Goal: Obtain resource: Obtain resource

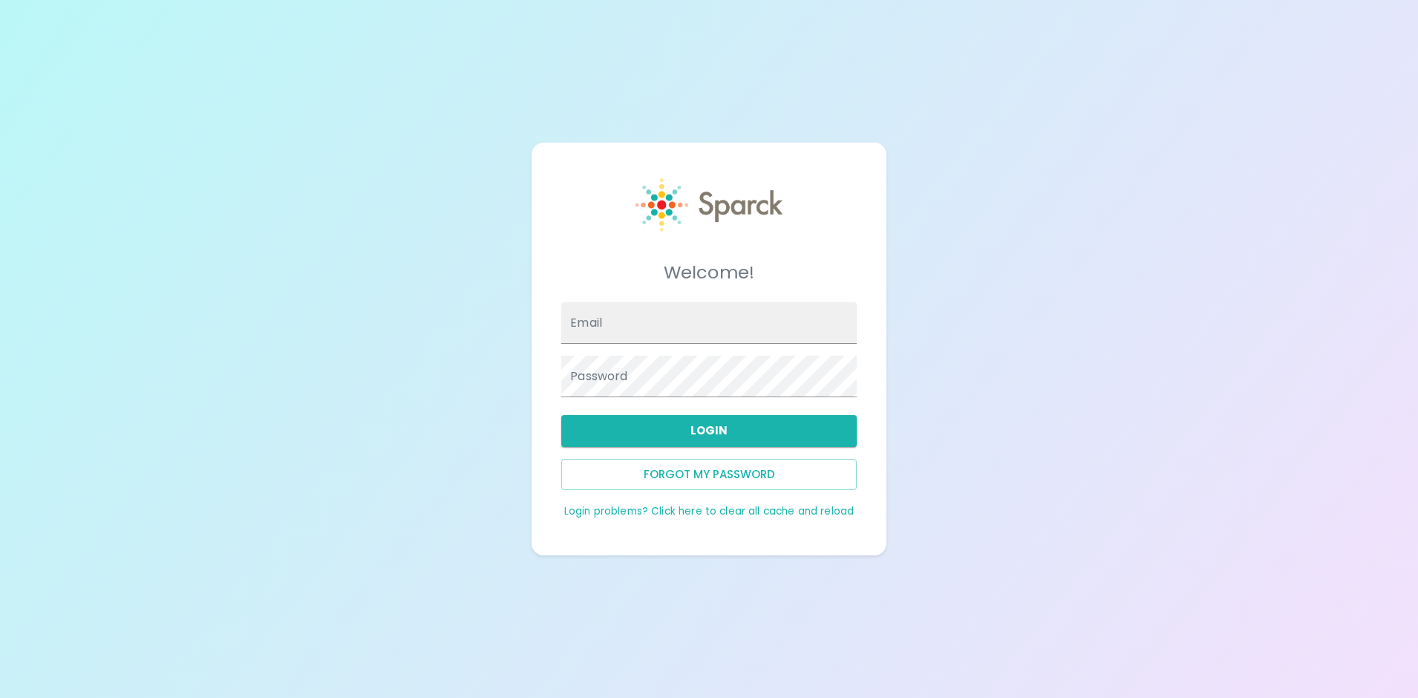
type input "[PERSON_NAME][EMAIL_ADDRESS][PERSON_NAME][DOMAIN_NAME]"
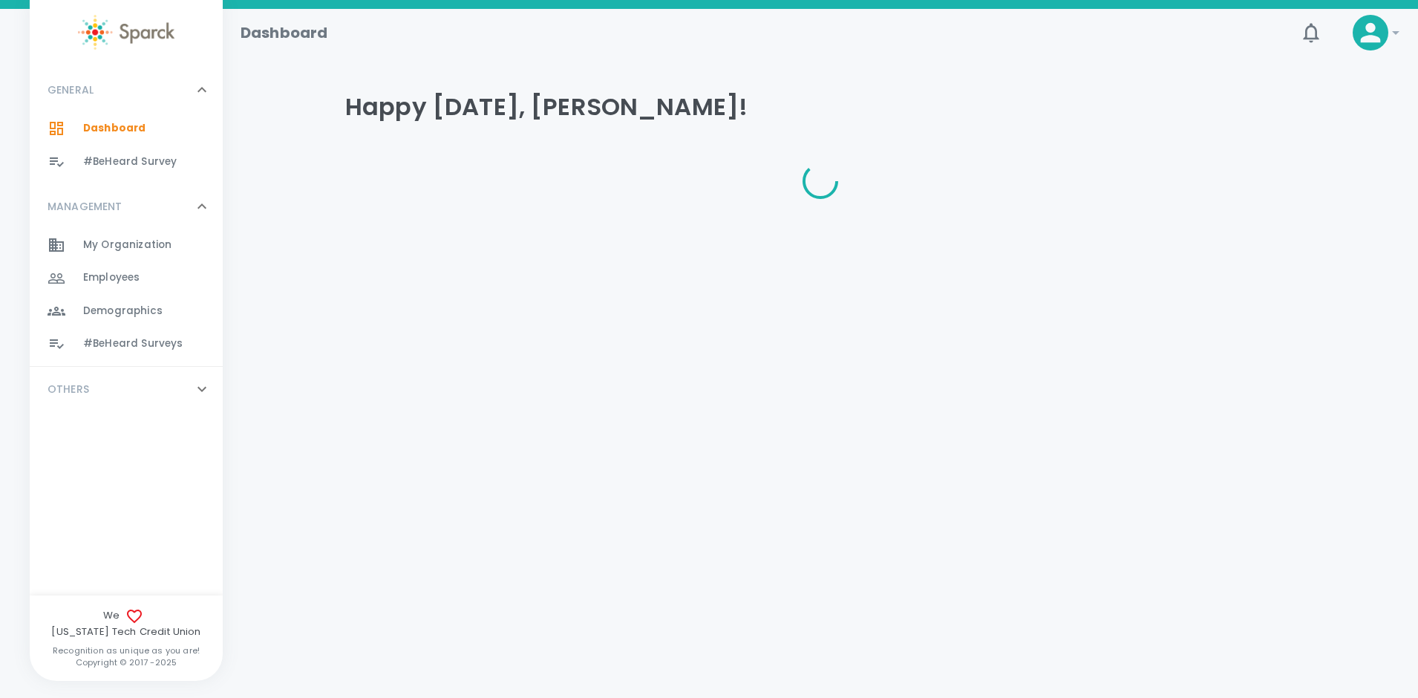
click at [618, 276] on html "Skip Navigation Dashboard ! GENERAL 0 Dashboard 0 #BeHeard Survey 0 MANAGEMENT …" at bounding box center [709, 138] width 1418 height 276
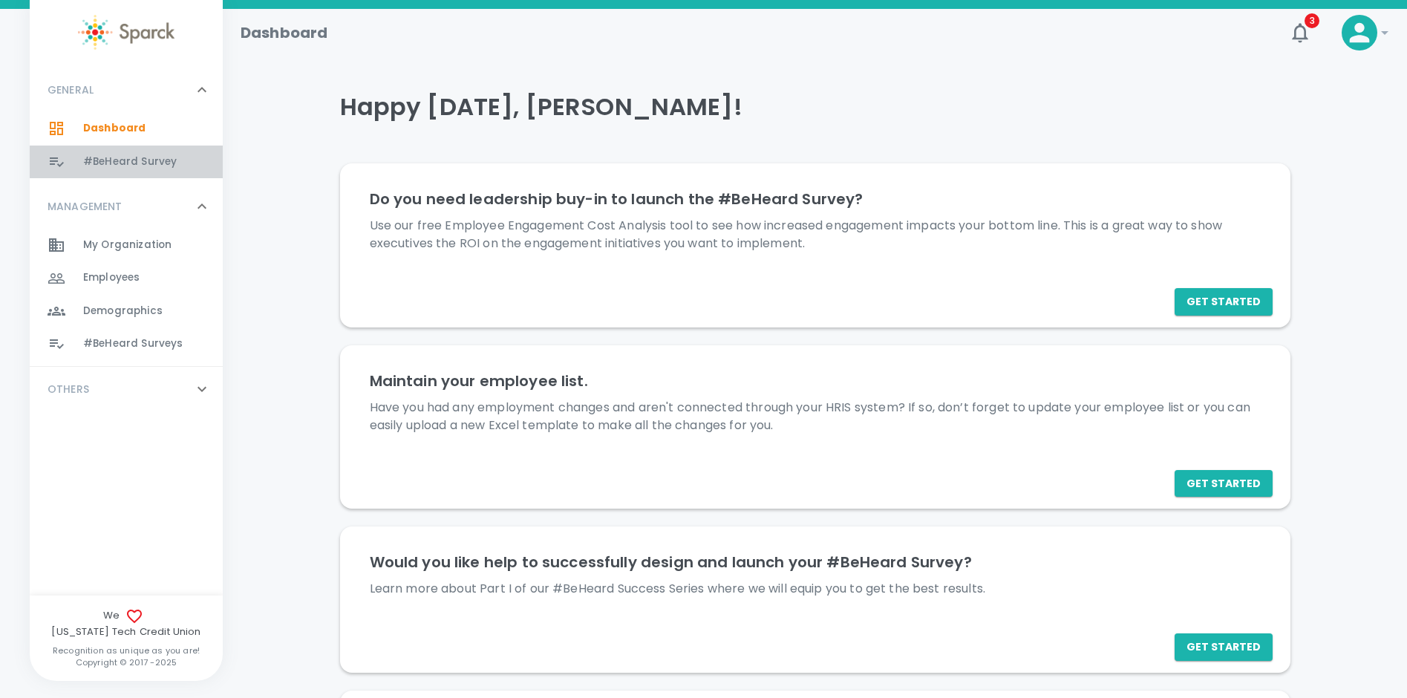
click at [93, 160] on span "#BeHeard Survey" at bounding box center [130, 161] width 94 height 15
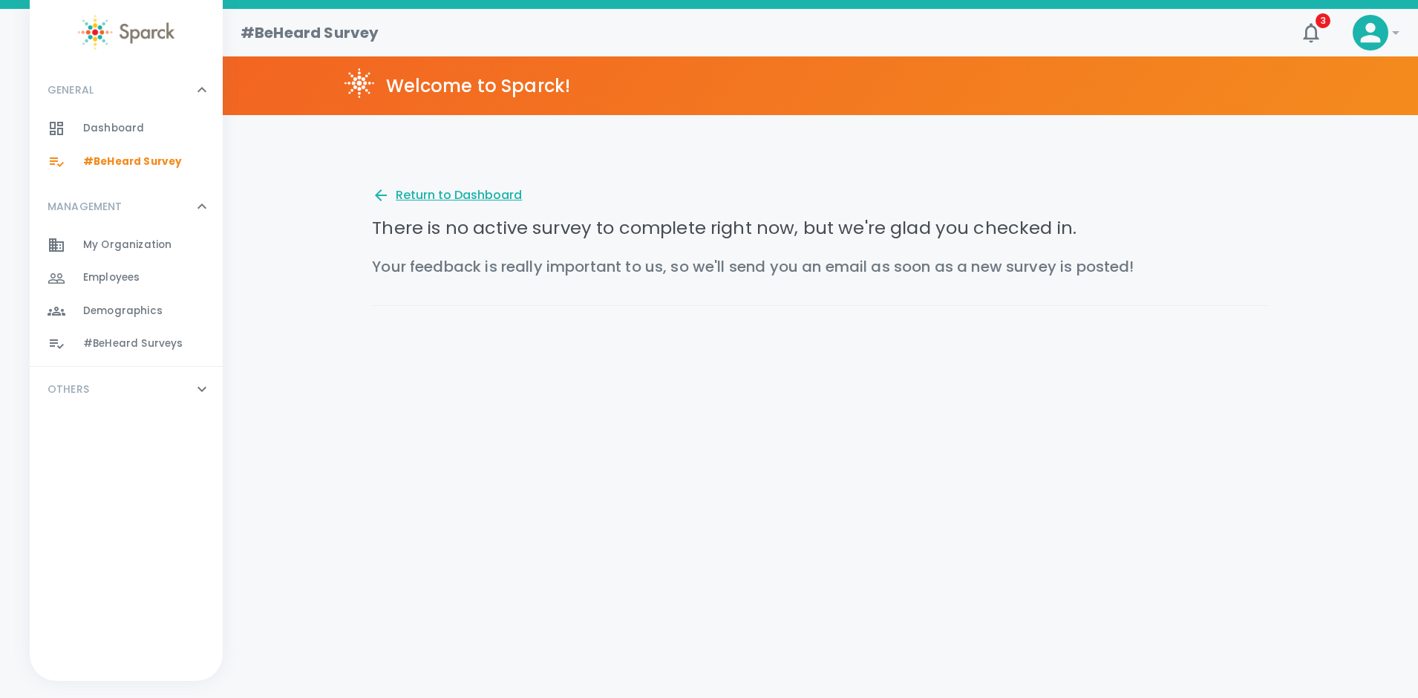
click at [462, 191] on div "Return to Dashboard" at bounding box center [447, 195] width 150 height 18
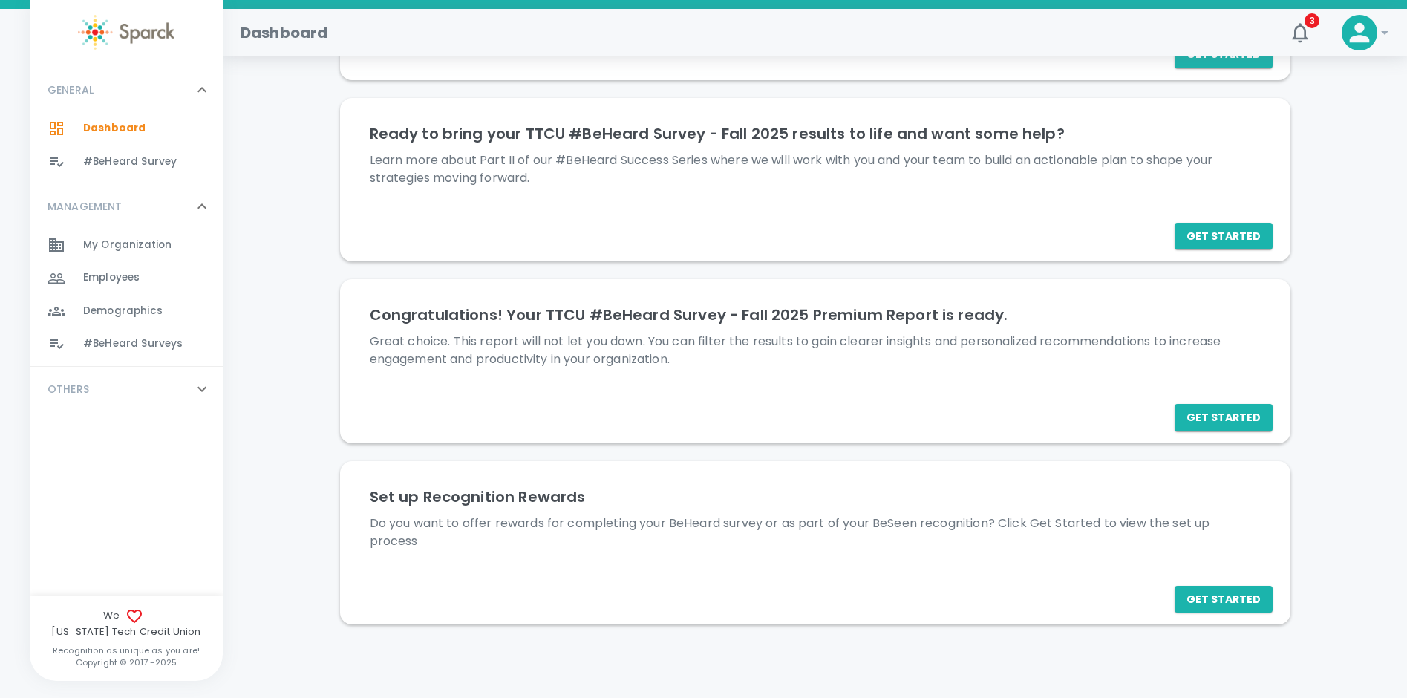
scroll to position [594, 0]
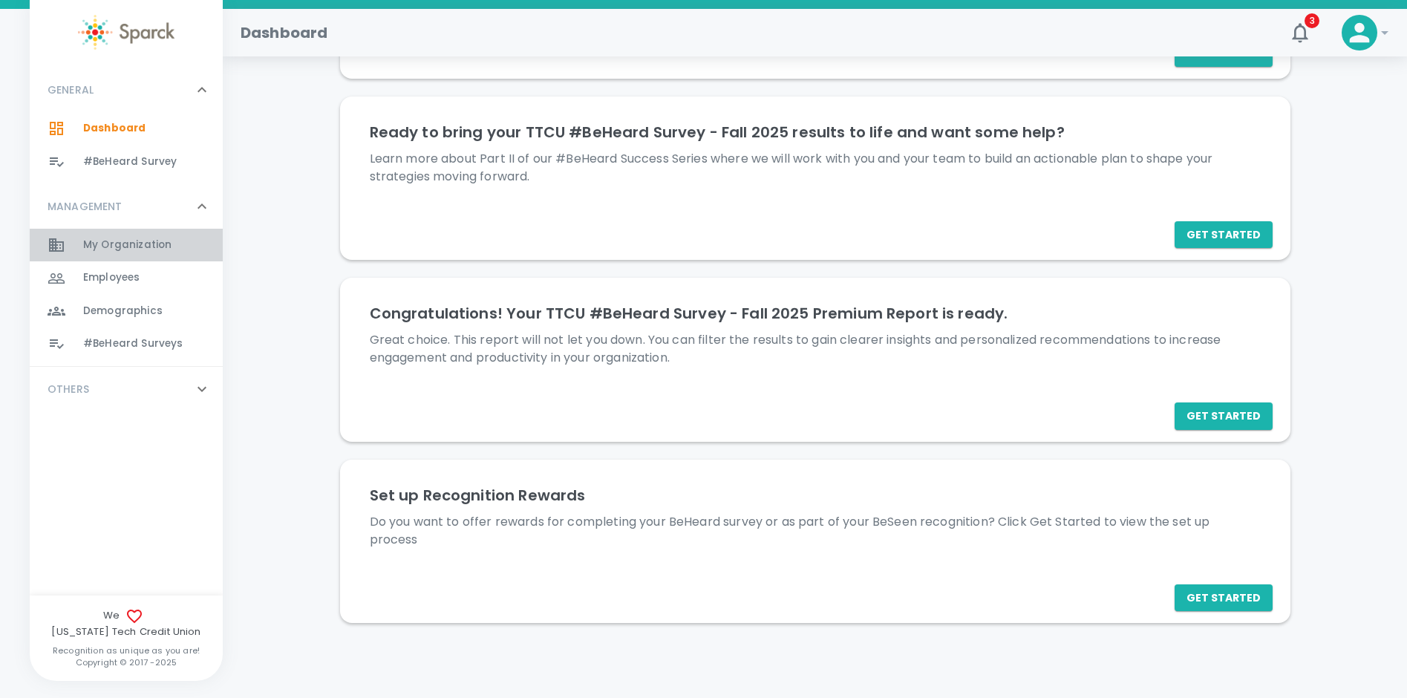
click at [138, 246] on span "My Organization" at bounding box center [127, 245] width 88 height 15
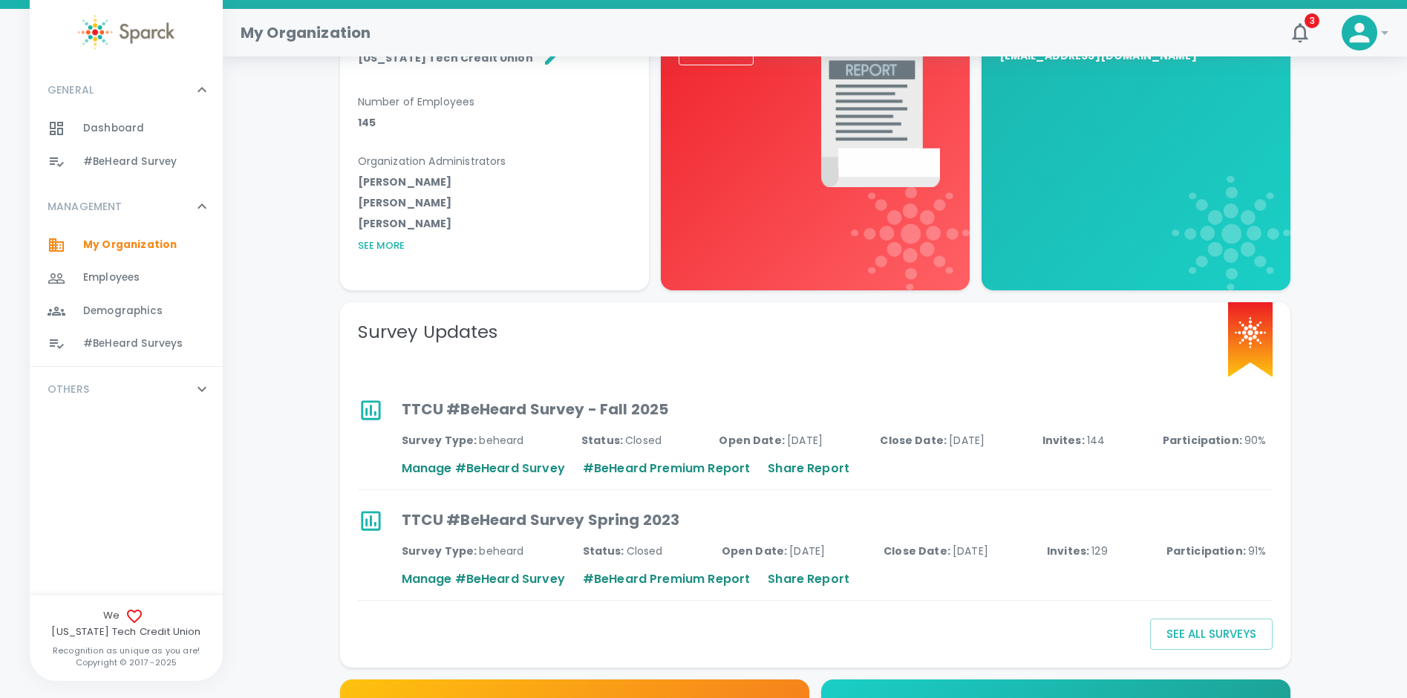
scroll to position [445, 0]
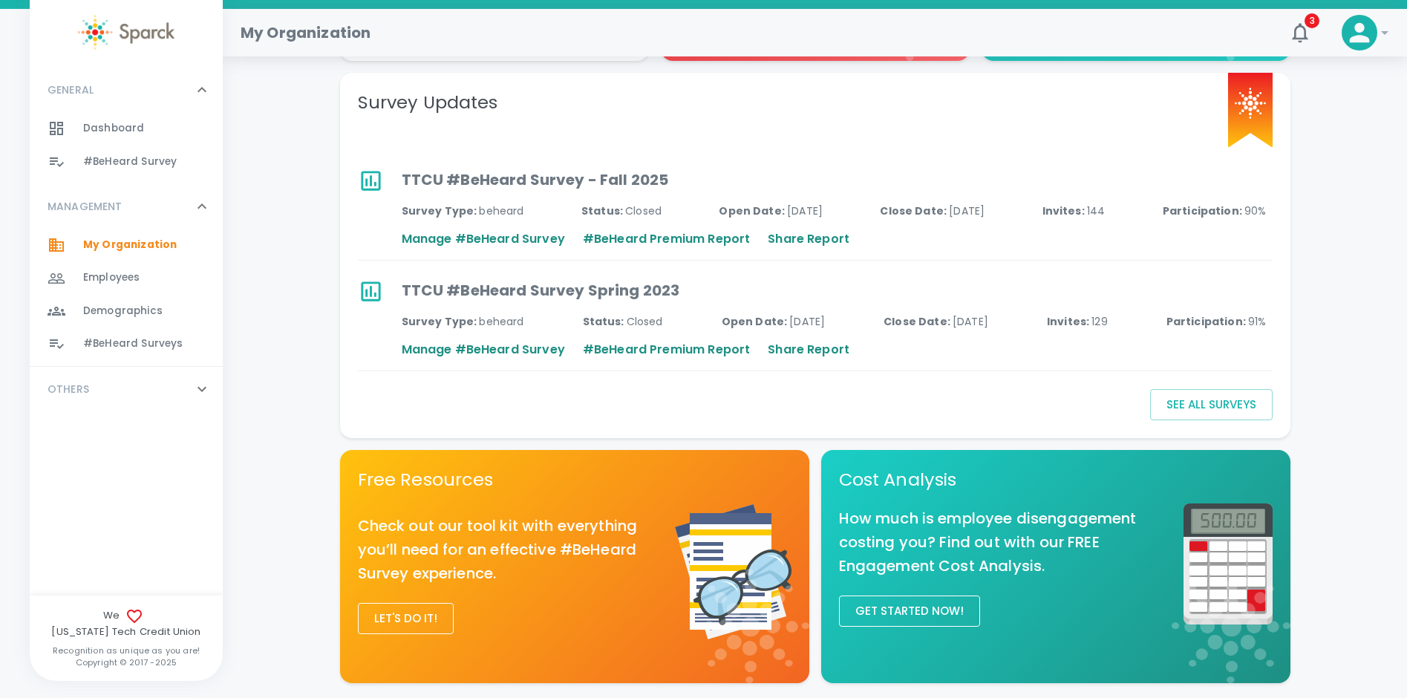
click at [650, 238] on p "#BeHeard Premium Report" at bounding box center [666, 239] width 167 height 18
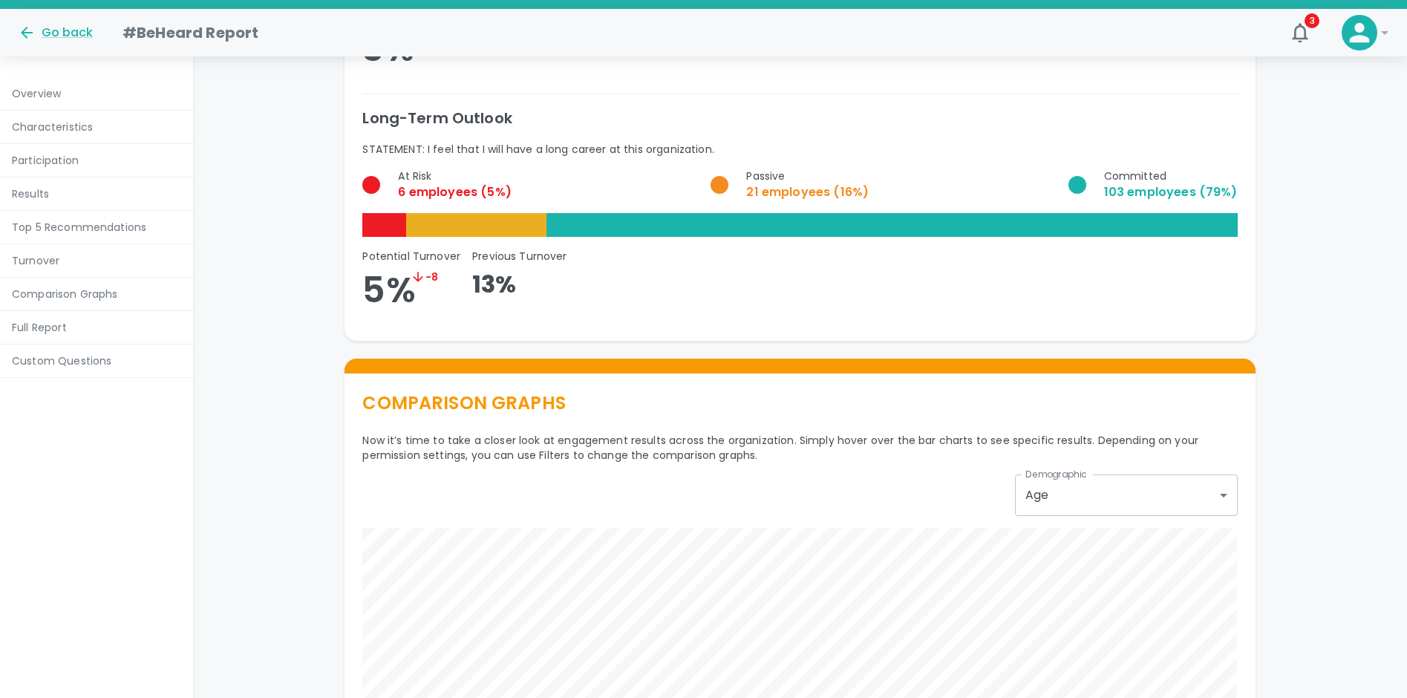
scroll to position [5642, 0]
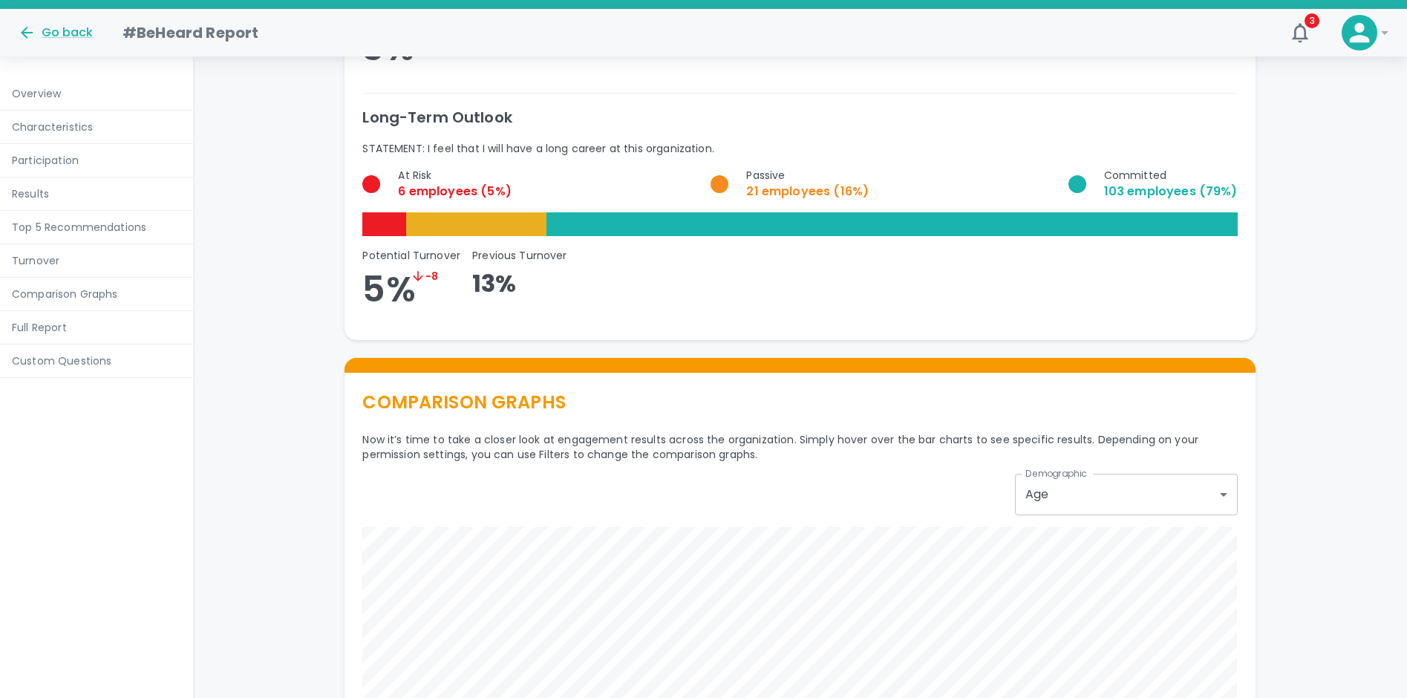
click at [46, 356] on p "Custom Questions" at bounding box center [96, 360] width 169 height 15
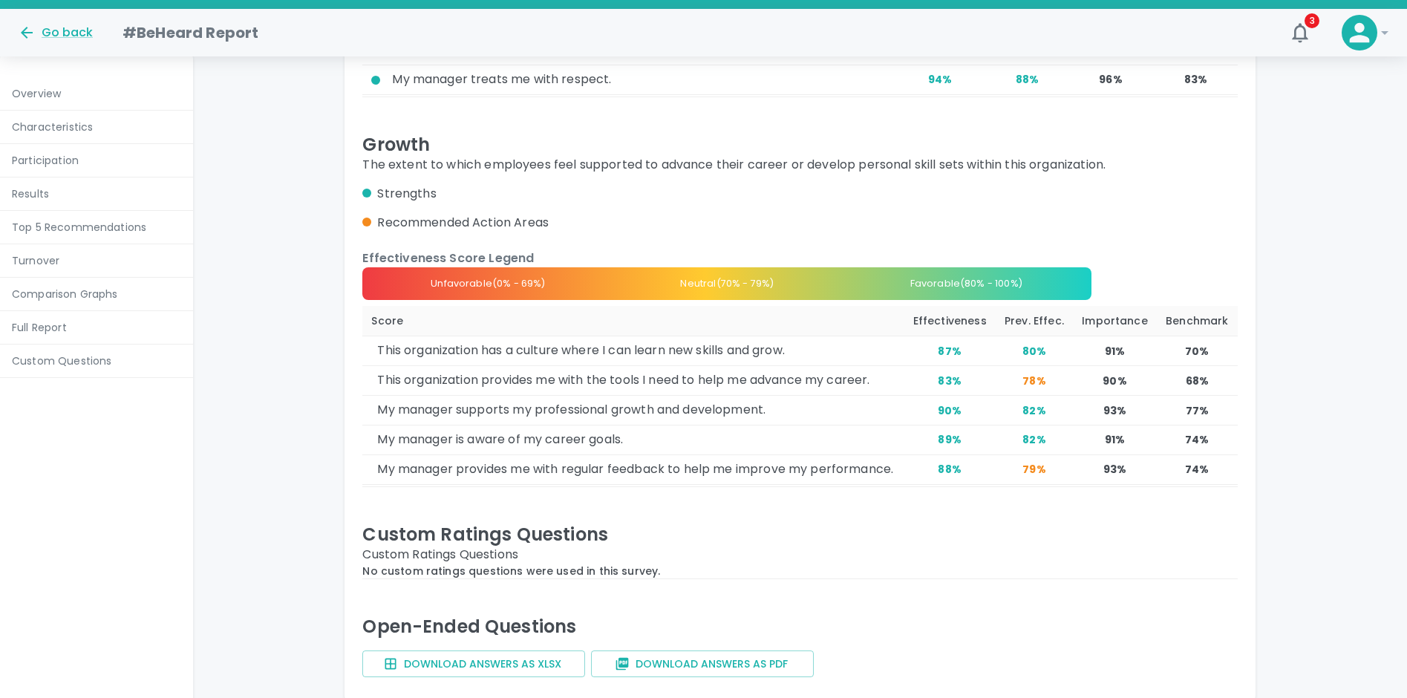
scroll to position [9092, 0]
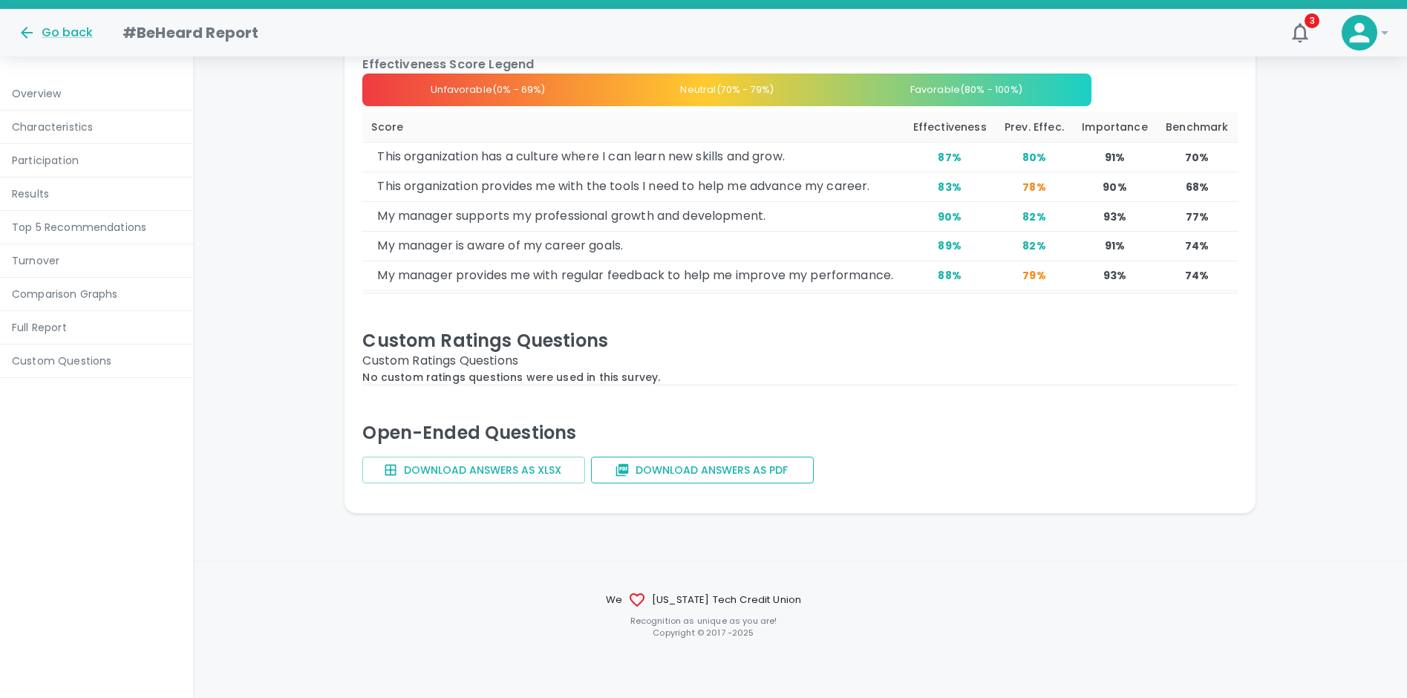
click at [694, 474] on button "Download answers as PDF" at bounding box center [702, 470] width 223 height 27
drag, startPoint x: 900, startPoint y: 406, endPoint x: 913, endPoint y: 399, distance: 14.6
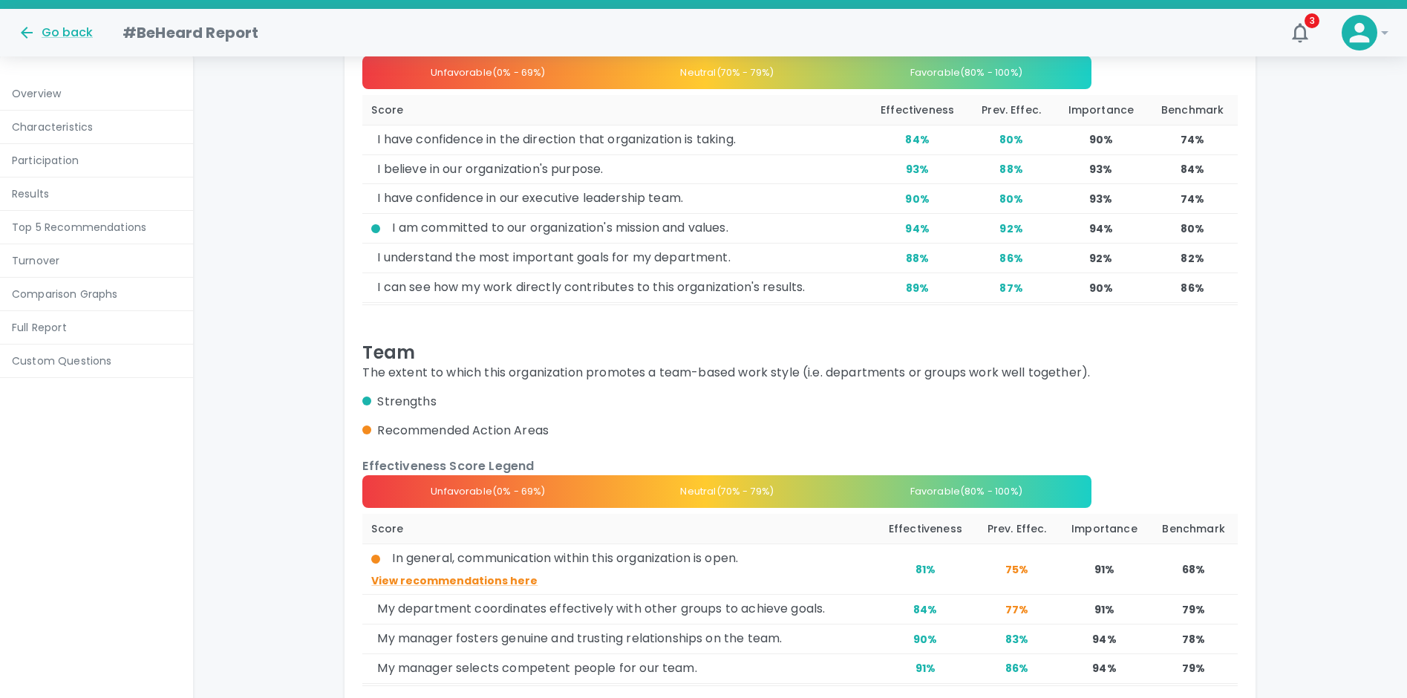
scroll to position [7682, 0]
